Goal: Register for event/course

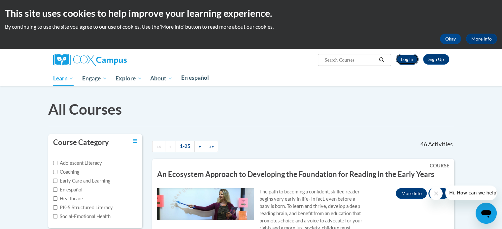
click at [411, 58] on link "Log In" at bounding box center [406, 59] width 23 height 11
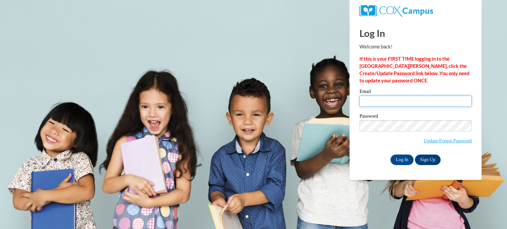
click at [367, 105] on input "Email" at bounding box center [415, 101] width 112 height 11
type input "ellianaarnold@gmail.com"
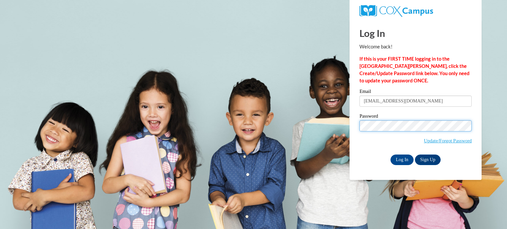
click at [390, 155] on input "Log In" at bounding box center [401, 160] width 23 height 11
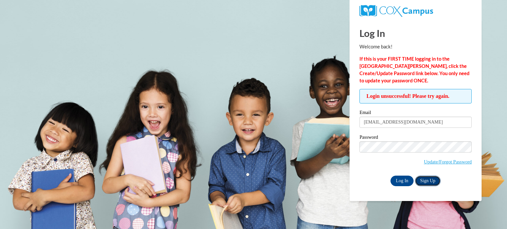
click at [424, 181] on link "Sign Up" at bounding box center [428, 181] width 26 height 11
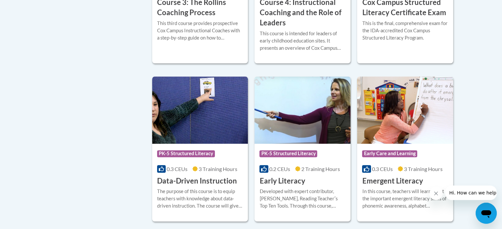
scroll to position [645, 0]
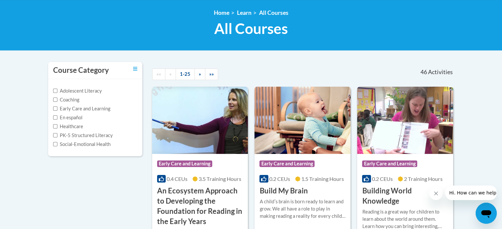
scroll to position [88, 0]
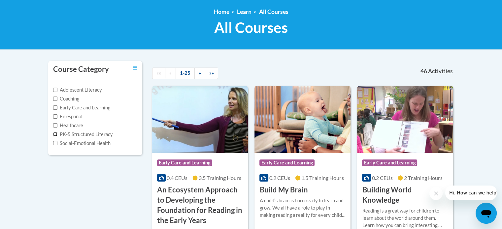
click at [57, 133] on input "PK-5 Structured Literacy" at bounding box center [55, 134] width 4 height 4
checkbox input "true"
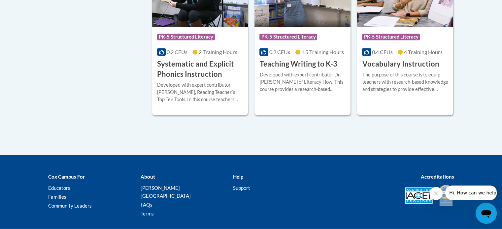
scroll to position [716, 0]
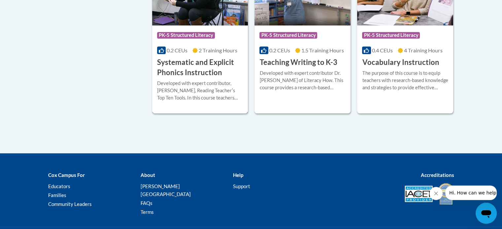
click at [205, 71] on h3 "Systematic and Explicit Phonics Instruction" at bounding box center [200, 67] width 86 height 20
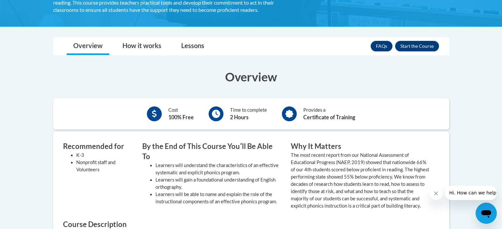
scroll to position [170, 0]
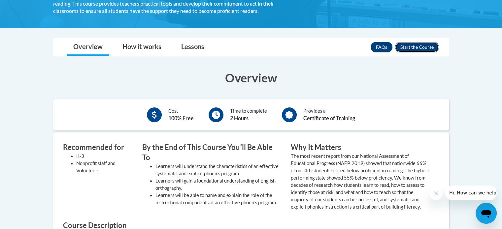
click at [416, 48] on button "Enroll" at bounding box center [417, 47] width 44 height 11
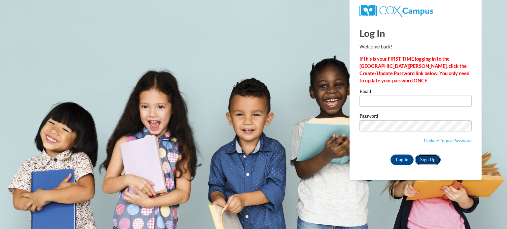
click at [427, 157] on link "Sign Up" at bounding box center [428, 160] width 26 height 11
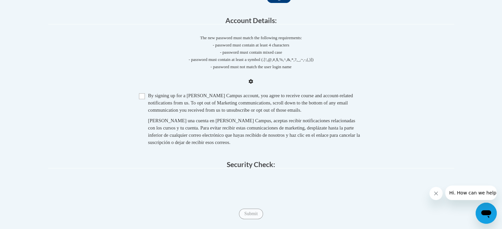
scroll to position [168, 0]
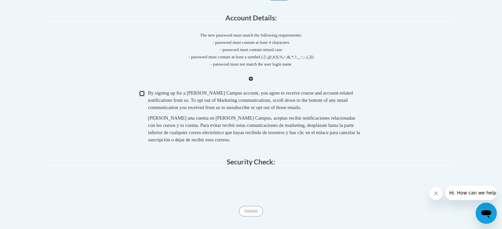
click at [141, 94] on input "Checkbox" at bounding box center [142, 94] width 6 height 6
checkbox input "true"
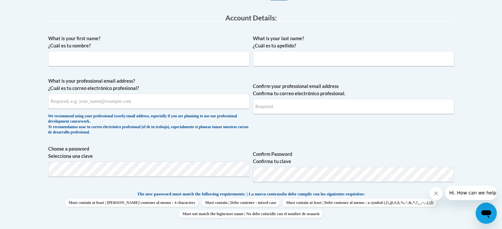
click at [283, 207] on span "Must contain at least | Debe contener al menos : a symbol (.[!,@,#,$,%,^,&,*,?,…" at bounding box center [360, 203] width 154 height 8
click at [152, 61] on input "What is your first name? ¿Cuál es tu nombre?" at bounding box center [148, 58] width 201 height 15
type input "Elliana"
type input "Arnold"
click at [117, 103] on input "What is your professional email address? ¿Cuál es tu correo electrónico profesi…" at bounding box center [148, 101] width 201 height 15
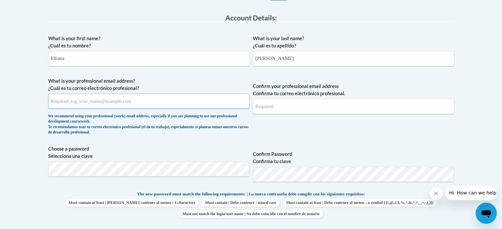
type input "ellianaarnold@gmail.com"
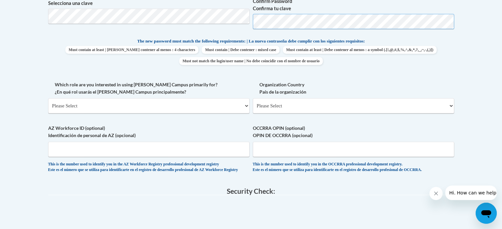
scroll to position [325, 0]
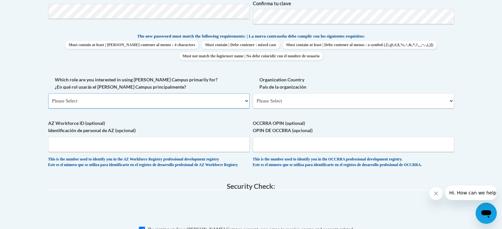
click at [202, 100] on select "Please Select College/University | Colegio/Universidad Community/Nonprofit Part…" at bounding box center [148, 100] width 201 height 15
select select "fbf2d438-af2f-41f8-98f1-81c410e29de3"
click at [48, 93] on select "Please Select College/University | Colegio/Universidad Community/Nonprofit Part…" at bounding box center [148, 100] width 201 height 15
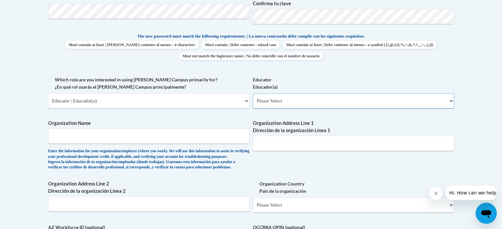
click at [273, 98] on select "Please Select Early Learning/Daycare Teacher/Family Home Care Provider | Maestr…" at bounding box center [353, 100] width 201 height 15
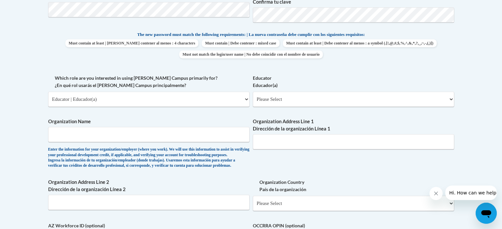
scroll to position [328, 0]
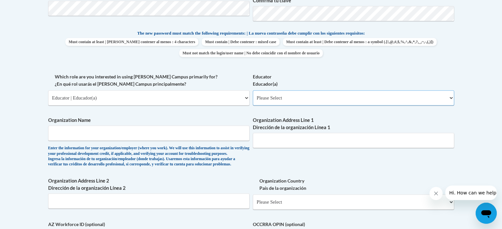
click at [275, 98] on select "Please Select Early Learning/Daycare Teacher/Family Home Care Provider | Maestr…" at bounding box center [353, 97] width 201 height 15
select select "67563ca1-16dc-4830-a7b3-94a34bed3689"
click at [253, 90] on select "Please Select Early Learning/Daycare Teacher/Family Home Care Provider | Maestr…" at bounding box center [353, 97] width 201 height 15
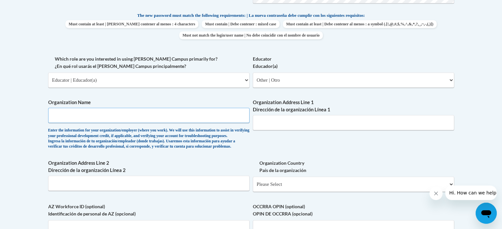
click at [193, 118] on input "Organization Name" at bounding box center [148, 115] width 201 height 15
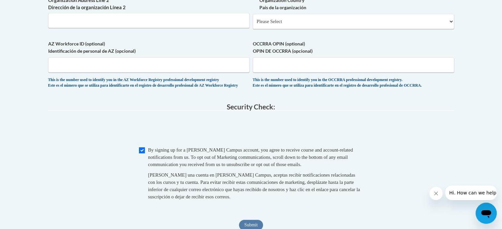
scroll to position [509, 0]
type input "Teach for America"
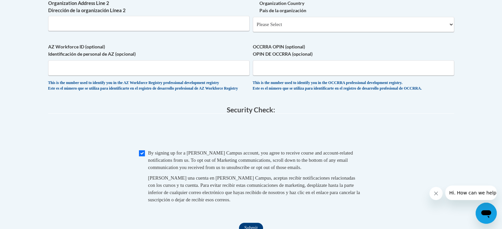
scroll to position [505, 0]
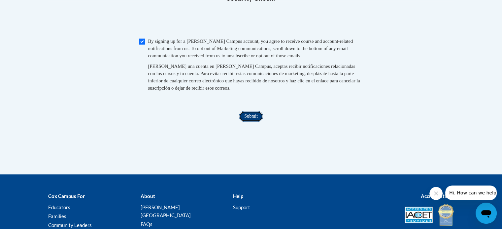
click at [253, 122] on input "Submit" at bounding box center [251, 116] width 24 height 11
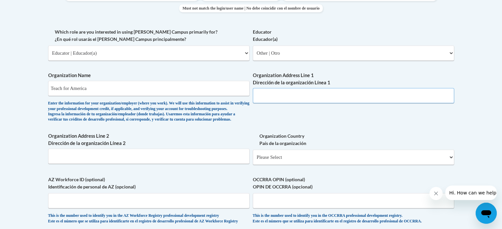
scroll to position [373, 0]
paste input "25 Broadway, 12th Floor, New York, NY 10004-1056"
type input "25 Broadway, 12th Floor, New York, NY 10004-1056"
click at [285, 147] on label "Organization Country País de la organización" at bounding box center [353, 140] width 201 height 15
click at [285, 150] on select "Please Select United States | Estados Unidos Outside of the United States | Fue…" at bounding box center [353, 157] width 201 height 15
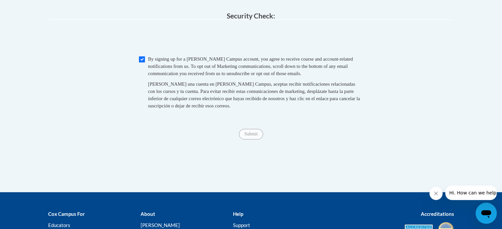
scroll to position [600, 0]
click at [313, 108] on span "Al crear una cuenta en Cox Campus, aceptas recibir notificaciones relacionadas …" at bounding box center [254, 94] width 212 height 27
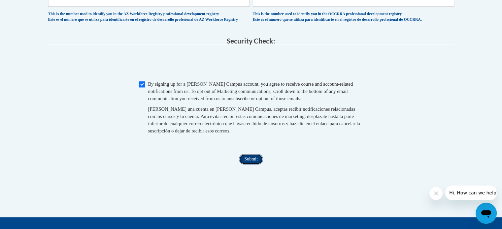
click at [242, 165] on input "Submit" at bounding box center [251, 159] width 24 height 11
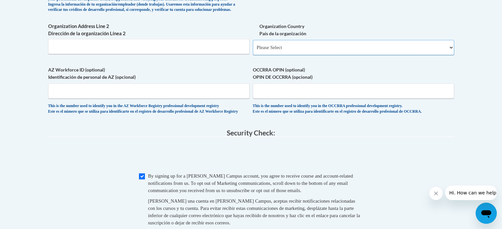
scroll to position [483, 0]
click at [301, 55] on select "Please Select United States | Estados Unidos Outside of the United States | Fue…" at bounding box center [353, 47] width 201 height 15
select select "ad49bcad-a171-4b2e-b99c-48b446064914"
click at [253, 51] on select "Please Select United States | Estados Unidos Outside of the United States | Fue…" at bounding box center [353, 47] width 201 height 15
select select
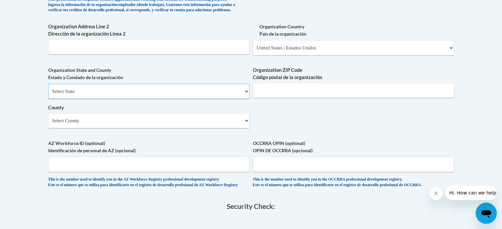
click at [182, 99] on select "Select State Alabama Alaska Arizona Arkansas California Colorado Connecticut De…" at bounding box center [148, 91] width 201 height 15
click at [48, 95] on select "Select State Alabama Alaska Arizona Arkansas California Colorado Connecticut De…" at bounding box center [148, 91] width 201 height 15
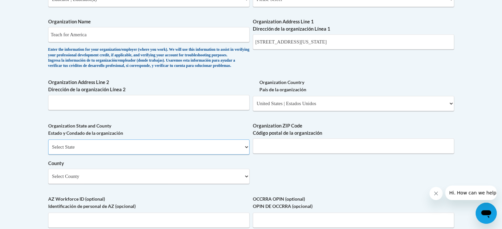
scroll to position [427, 0]
click at [237, 154] on select "Select State Alabama Alaska Arizona Arkansas California Colorado Connecticut De…" at bounding box center [148, 146] width 201 height 15
click at [197, 154] on select "Select State Alabama Alaska Arizona Arkansas California Colorado Connecticut De…" at bounding box center [148, 146] width 201 height 15
select select "New York"
click at [48, 150] on select "Select State Alabama Alaska Arizona Arkansas California Colorado Connecticut De…" at bounding box center [148, 146] width 201 height 15
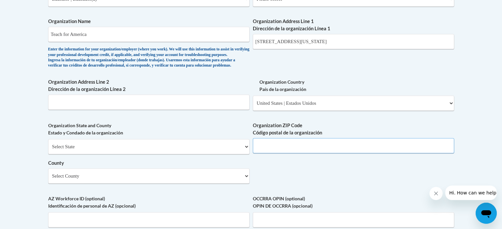
click at [268, 153] on input "Organization ZIP Code Código postal de la organización" at bounding box center [353, 145] width 201 height 15
type input "10004-1056"
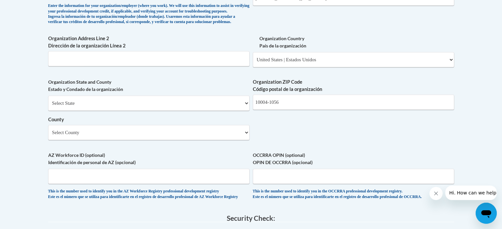
scroll to position [470, 0]
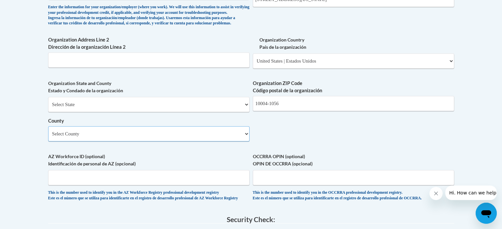
click at [224, 141] on select "Select County Albany Allegany Bronx Broome Cattaraugus Cayuga Chautauqua Chemun…" at bounding box center [148, 133] width 201 height 15
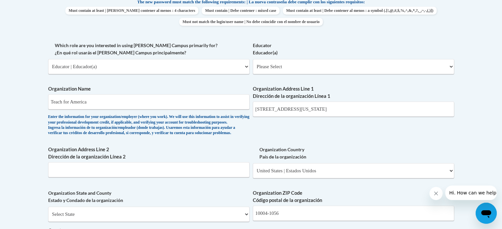
scroll to position [359, 0]
click at [329, 109] on input "25 Broadway, 12th Floor, New York, NY 10004-1056" at bounding box center [353, 109] width 201 height 15
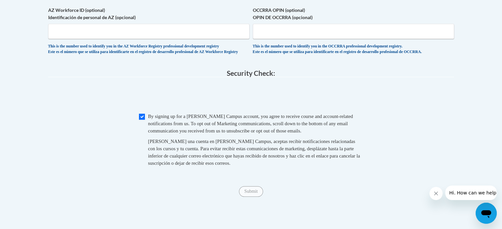
scroll to position [616, 0]
click at [252, 197] on input "Submit" at bounding box center [251, 191] width 24 height 11
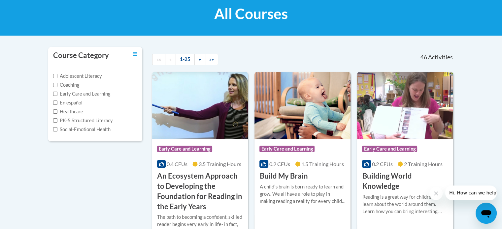
scroll to position [115, 0]
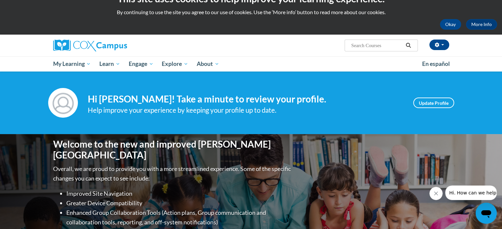
scroll to position [17, 0]
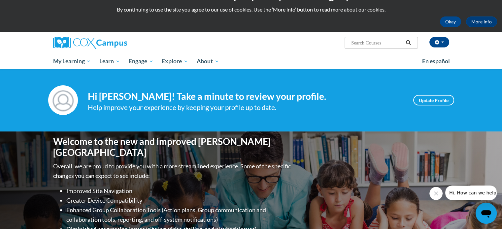
click at [375, 45] on input "Search..." at bounding box center [376, 43] width 53 height 8
type input "systematic phonics"
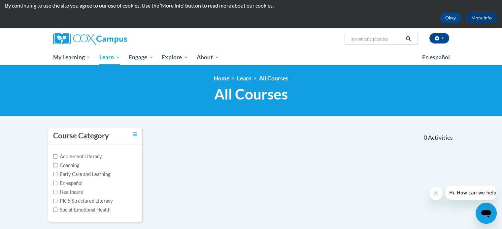
scroll to position [20, 0]
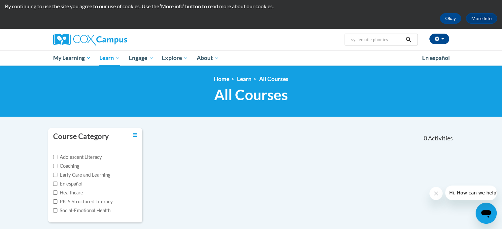
click at [381, 37] on input "systematic phonics" at bounding box center [376, 40] width 53 height 8
type input "phonics"
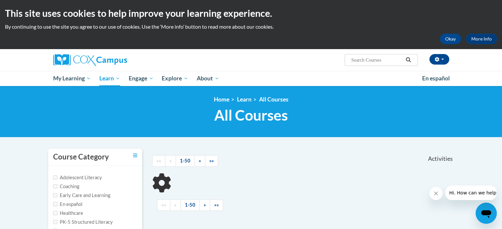
type input "phonics"
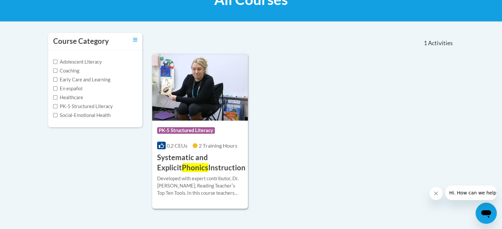
scroll to position [116, 0]
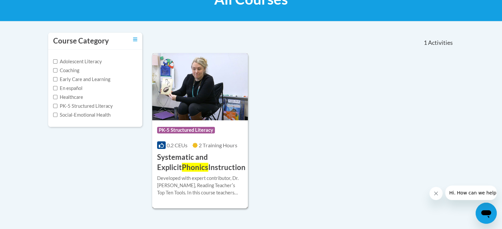
click at [211, 164] on h3 "Systematic and Explicit Phonics Instruction" at bounding box center [201, 162] width 88 height 20
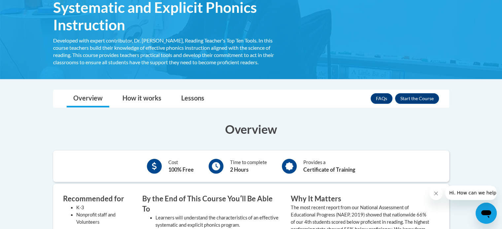
scroll to position [119, 0]
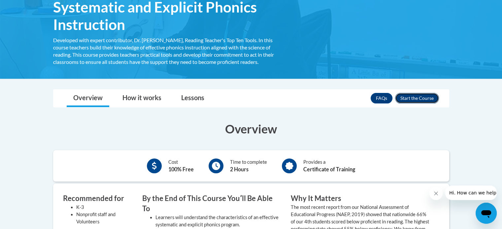
click at [413, 100] on button "Enroll" at bounding box center [417, 98] width 44 height 11
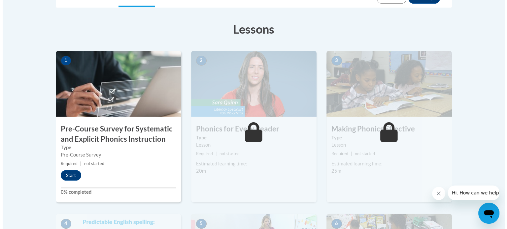
scroll to position [171, 0]
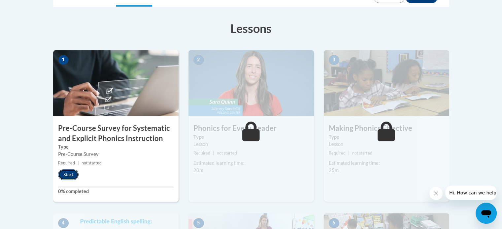
click at [67, 172] on button "Start" at bounding box center [68, 175] width 20 height 11
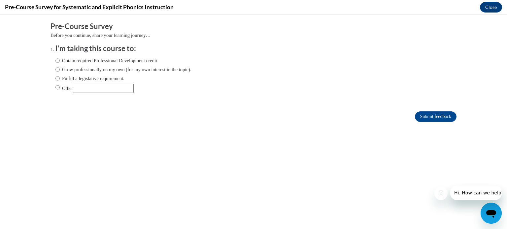
scroll to position [0, 0]
click at [55, 60] on input "Obtain required Professional Development credit." at bounding box center [57, 60] width 4 height 7
radio input "true"
click at [420, 116] on input "Submit feedback" at bounding box center [436, 116] width 42 height 11
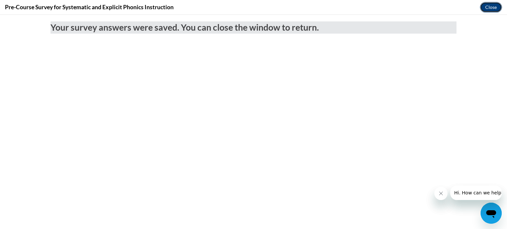
click at [492, 9] on button "Close" at bounding box center [491, 7] width 22 height 11
